Goal: Transaction & Acquisition: Register for event/course

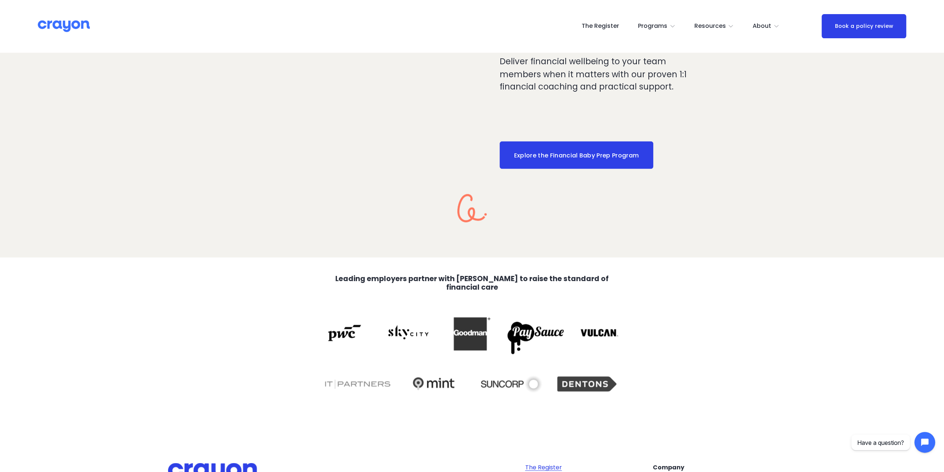
scroll to position [1341, 0]
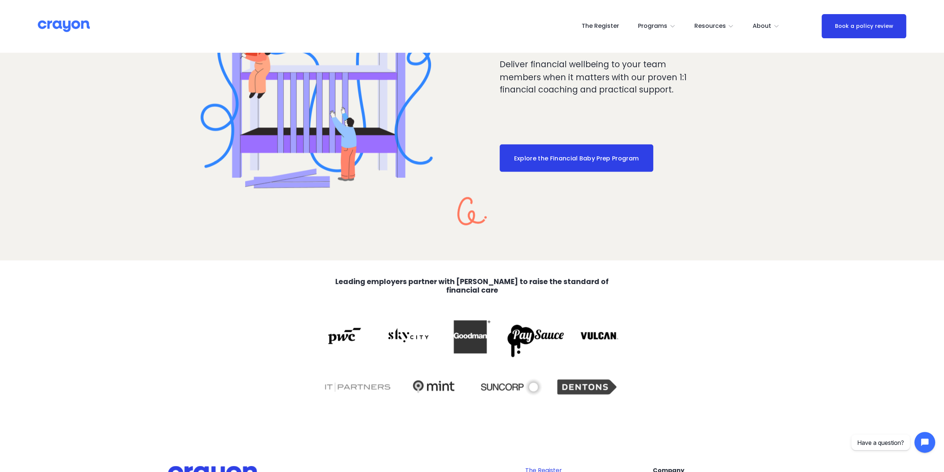
click at [580, 160] on link "Explore the Financial Baby Prep Program" at bounding box center [577, 157] width 154 height 27
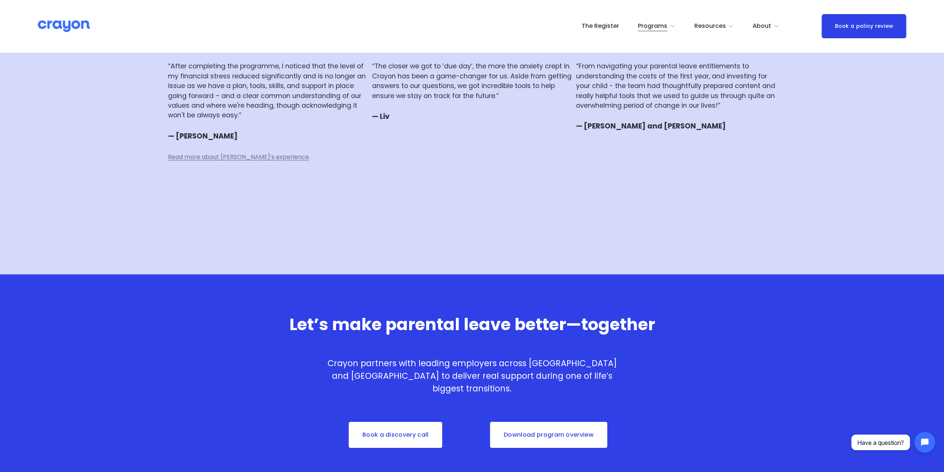
scroll to position [2300, 0]
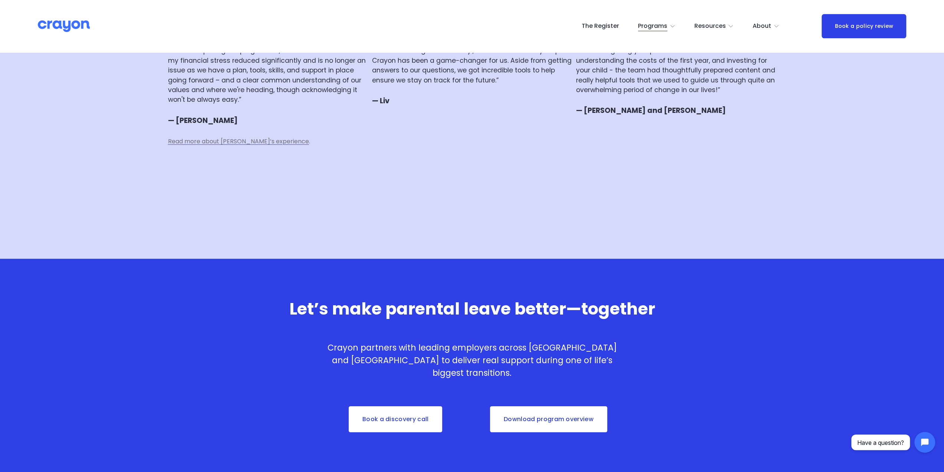
click at [606, 25] on link "The Register" at bounding box center [600, 26] width 37 height 12
